Goal: Transaction & Acquisition: Purchase product/service

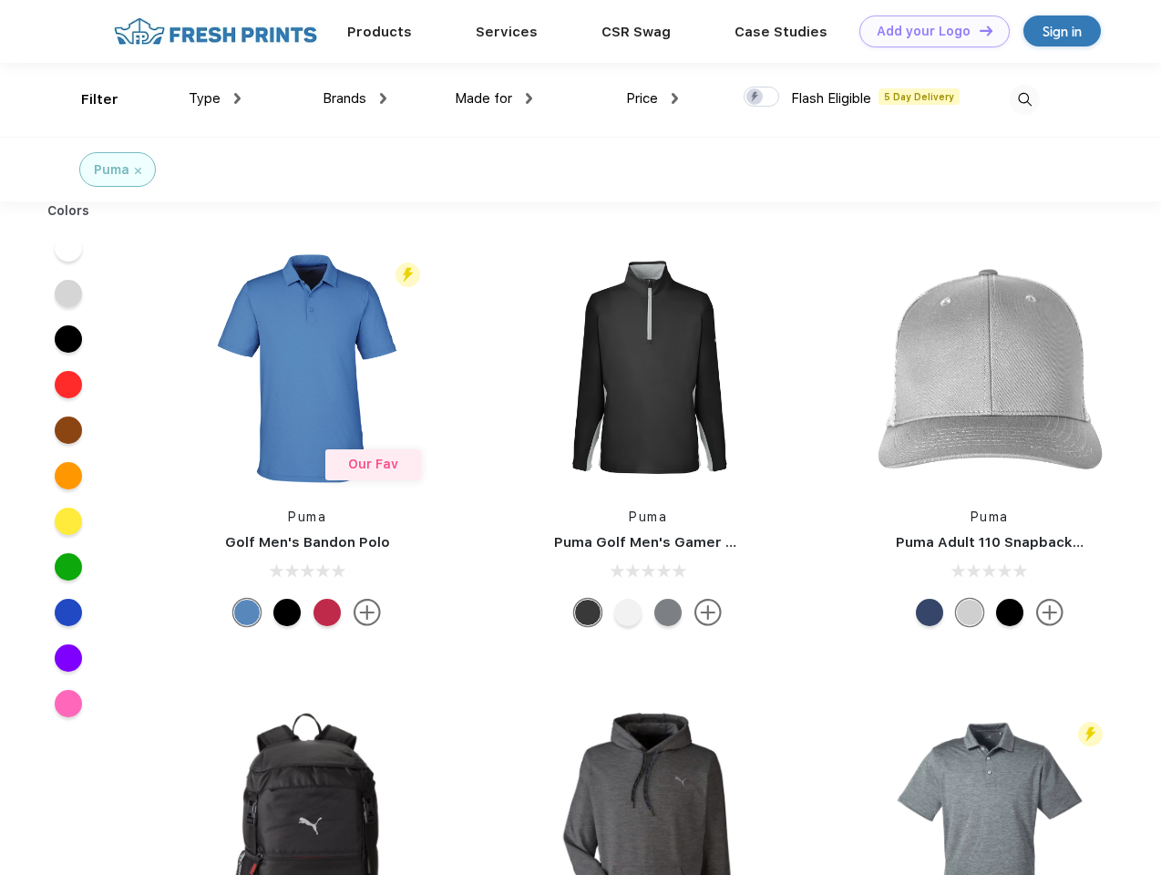
click at [927, 31] on link "Add your Logo Design Tool" at bounding box center [934, 31] width 150 height 32
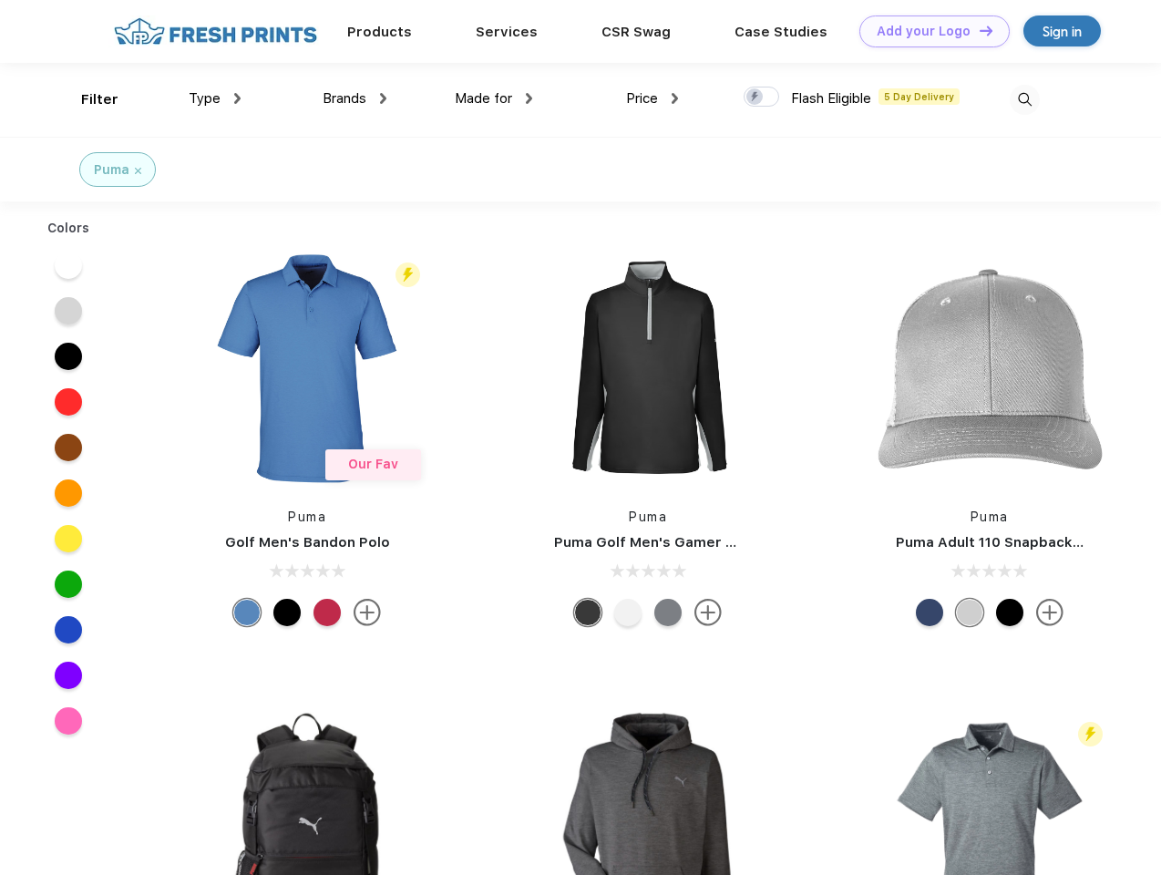
click at [0, 0] on div "Design Tool" at bounding box center [0, 0] width 0 height 0
click at [978, 30] on link "Add your Logo Design Tool" at bounding box center [934, 31] width 150 height 32
click at [87, 99] on div "Filter" at bounding box center [99, 99] width 37 height 21
click at [215, 98] on span "Type" at bounding box center [205, 98] width 32 height 16
click at [354, 98] on span "Brands" at bounding box center [344, 98] width 44 height 16
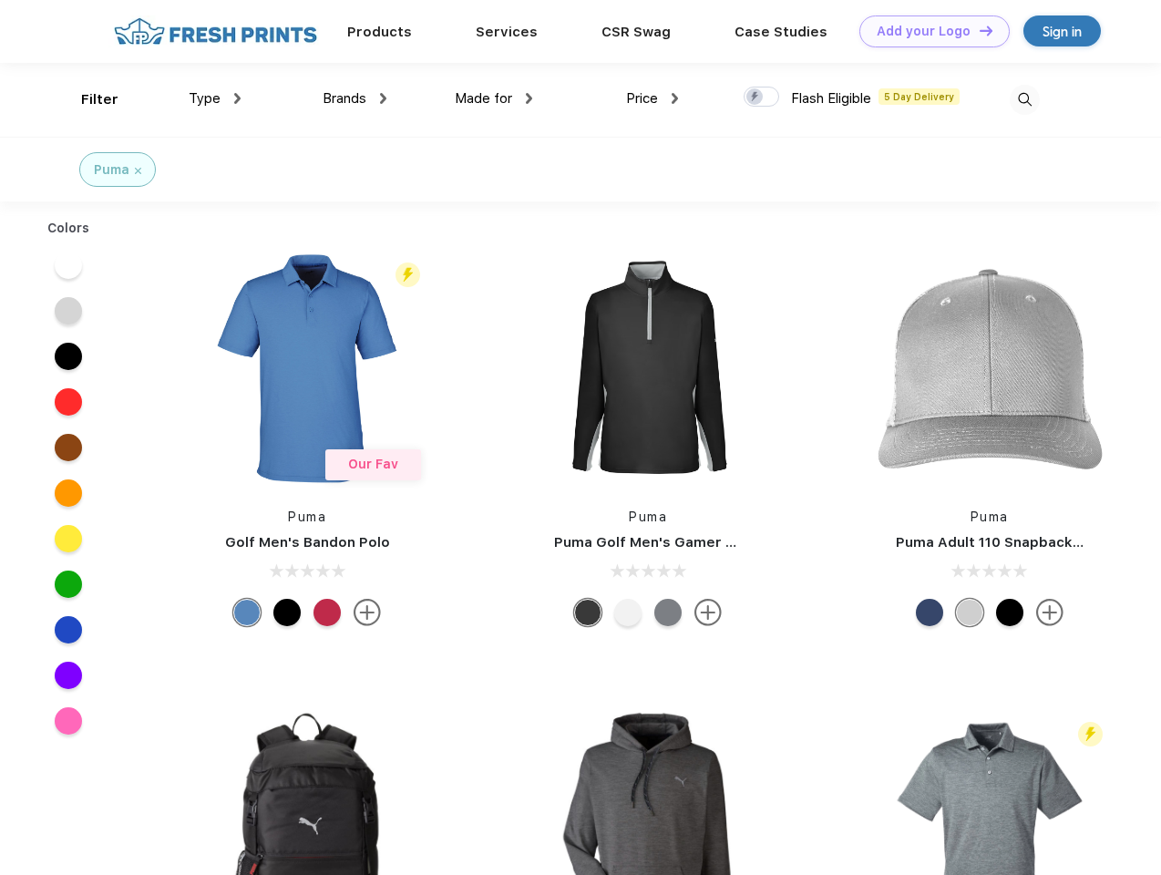
click at [494, 98] on span "Made for" at bounding box center [483, 98] width 57 height 16
click at [652, 98] on span "Price" at bounding box center [642, 98] width 32 height 16
click at [762, 97] on div at bounding box center [761, 97] width 36 height 20
click at [755, 97] on input "checkbox" at bounding box center [749, 92] width 12 height 12
click at [1024, 99] on img at bounding box center [1024, 100] width 30 height 30
